Goal: Transaction & Acquisition: Purchase product/service

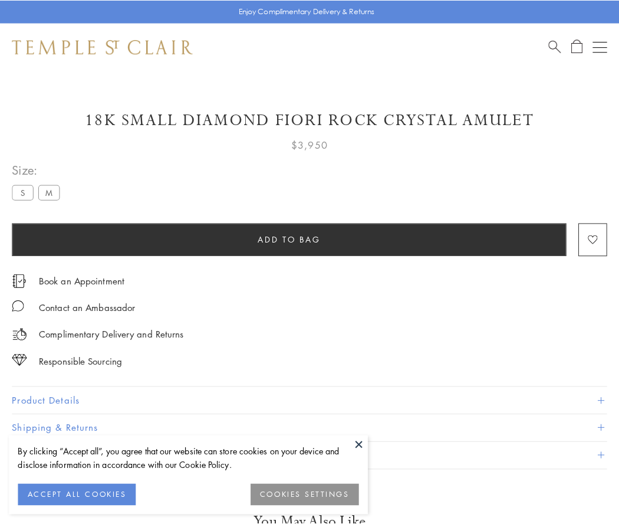
scroll to position [32, 0]
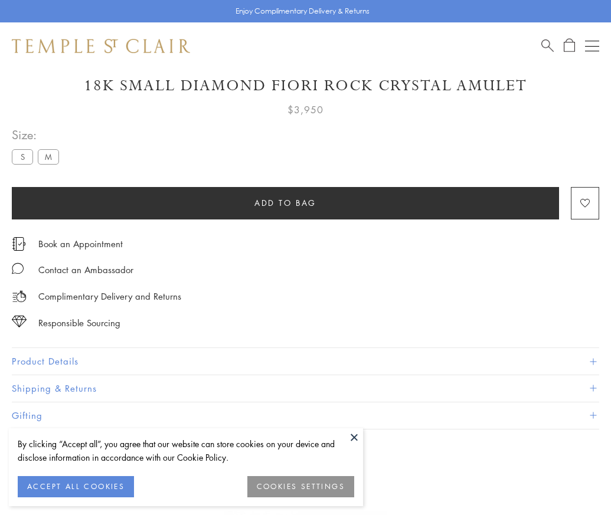
click at [285, 202] on span "Add to bag" at bounding box center [285, 202] width 62 height 13
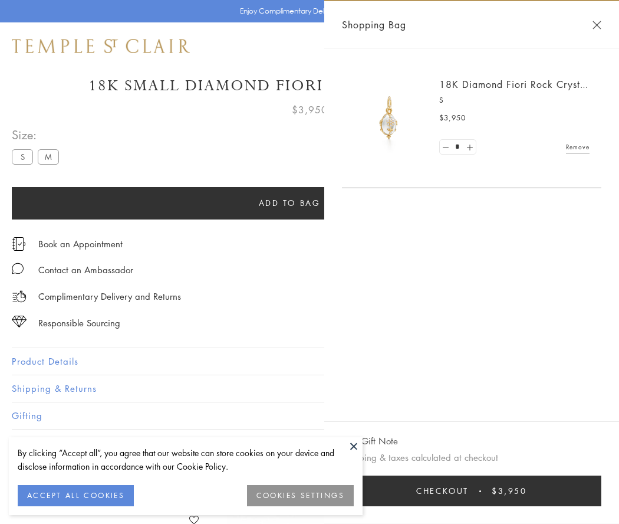
click at [472, 491] on button "Checkout $3,950" at bounding box center [472, 490] width 260 height 31
